Goal: Find specific page/section: Find specific page/section

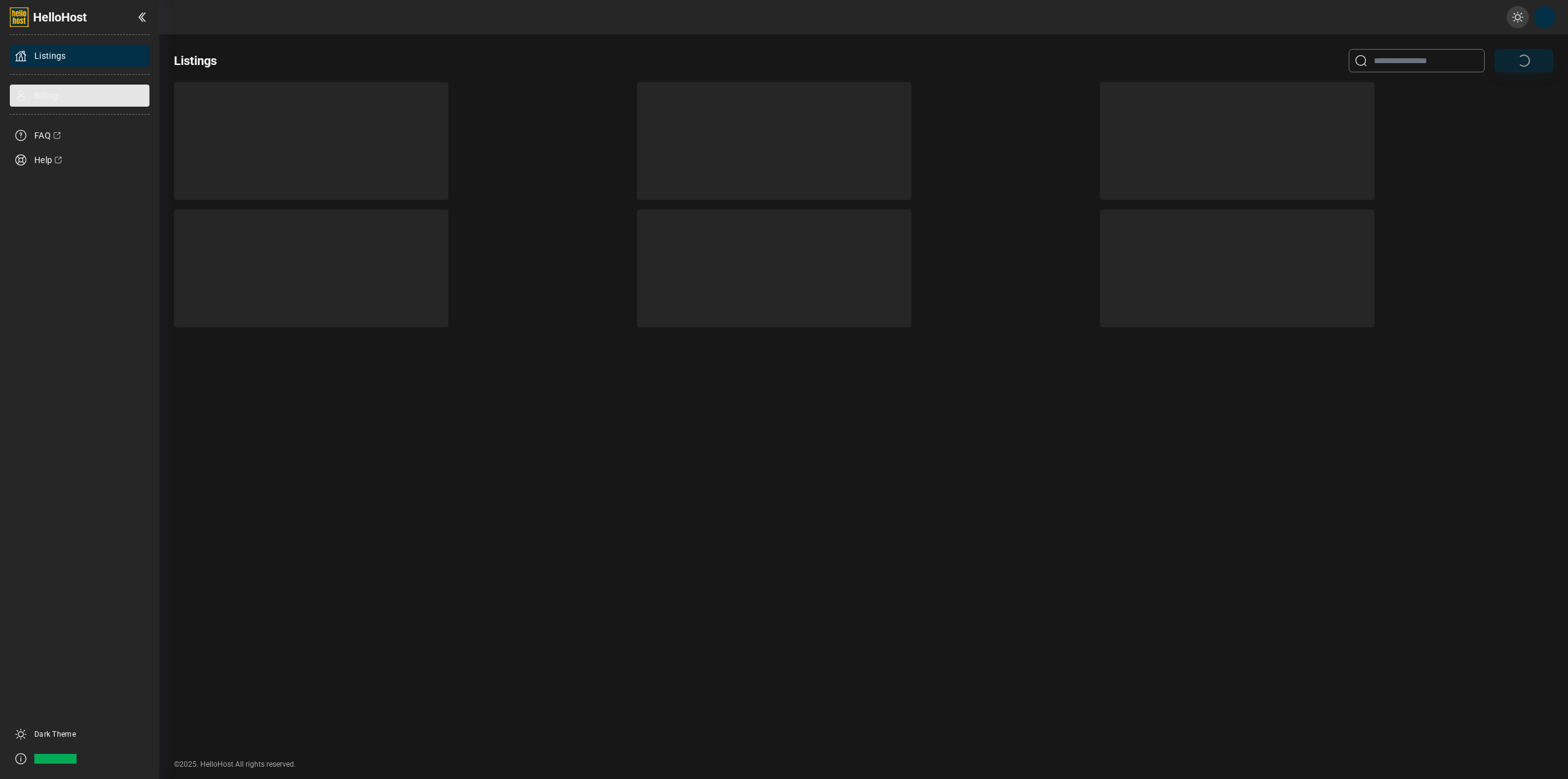
click at [81, 103] on div "Billing" at bounding box center [79, 95] width 139 height 22
click at [82, 98] on div "Billing" at bounding box center [79, 95] width 139 height 22
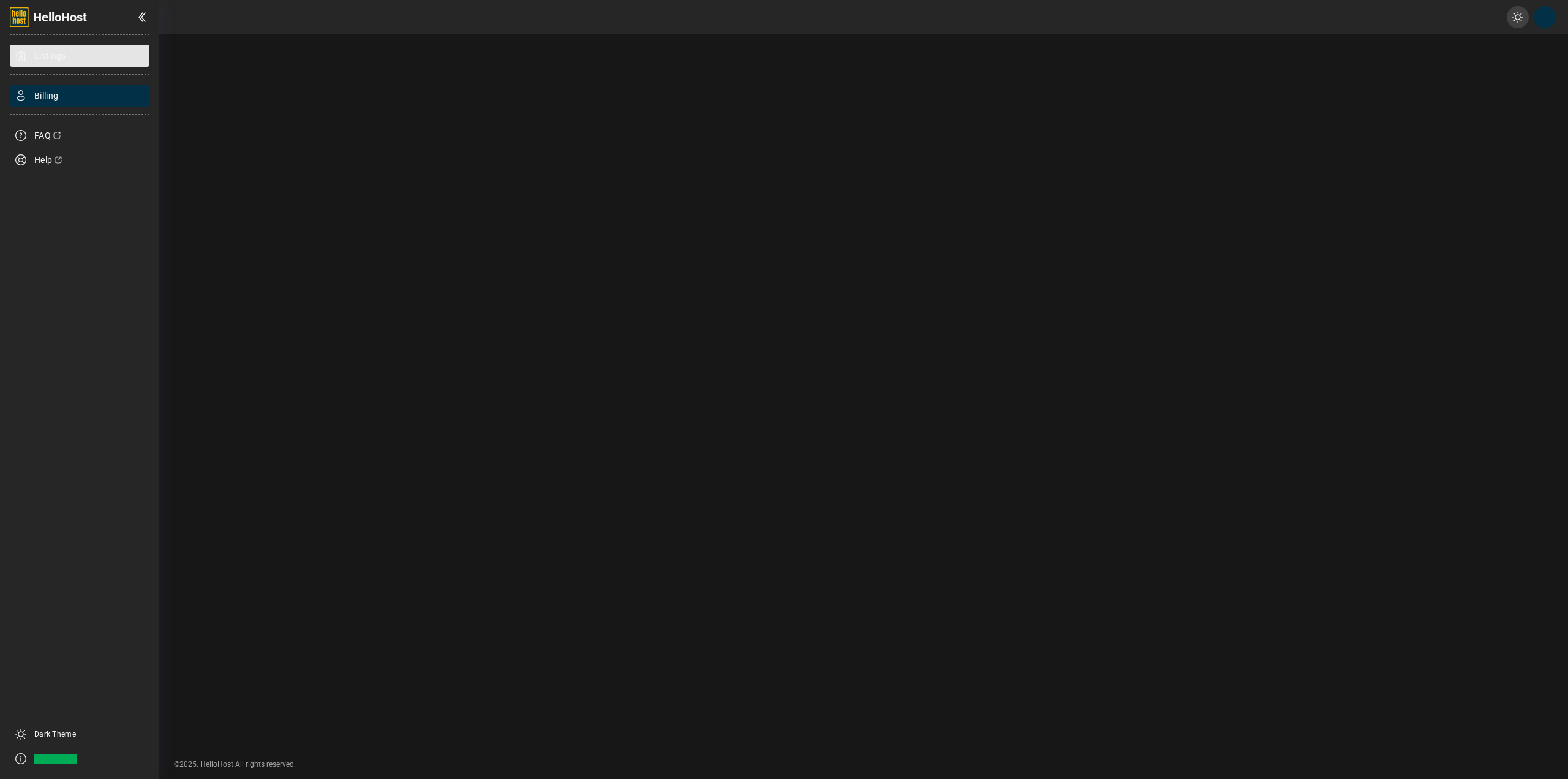
click at [71, 59] on div "Listings" at bounding box center [79, 56] width 139 height 22
